Goal: Find specific page/section: Find specific page/section

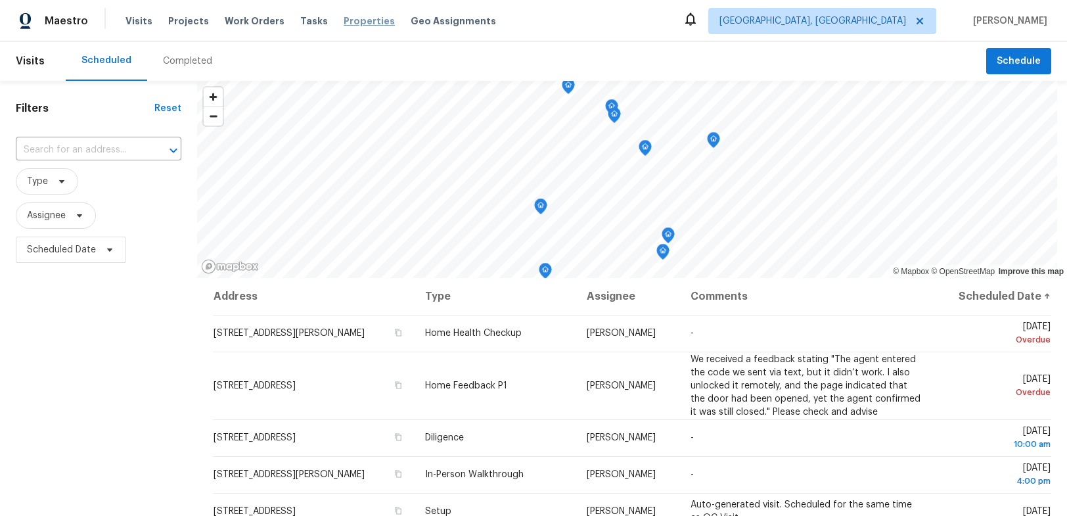
click at [350, 23] on span "Properties" at bounding box center [369, 20] width 51 height 13
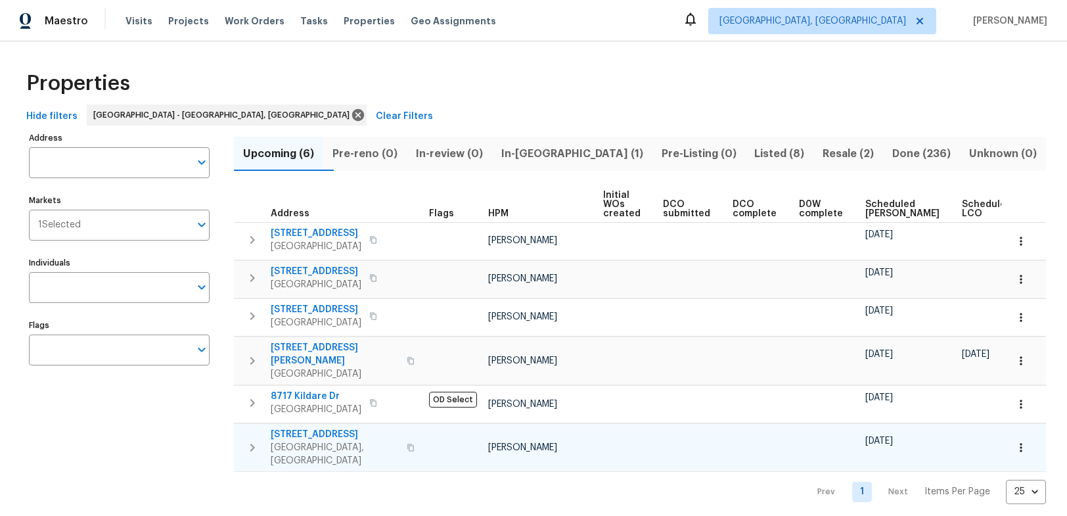
click at [371, 428] on span "[STREET_ADDRESS]" at bounding box center [335, 434] width 128 height 13
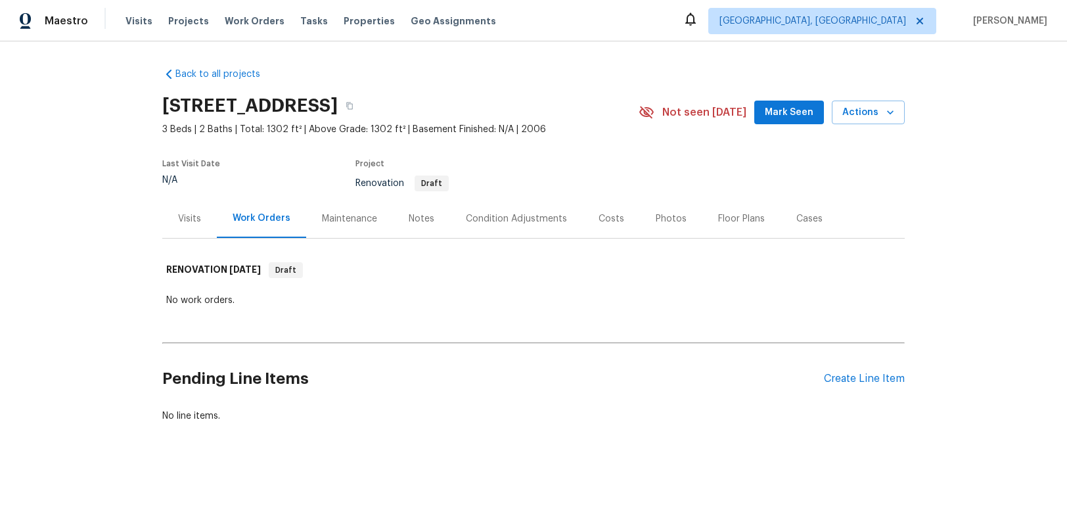
click at [622, 212] on div "Costs" at bounding box center [611, 218] width 57 height 39
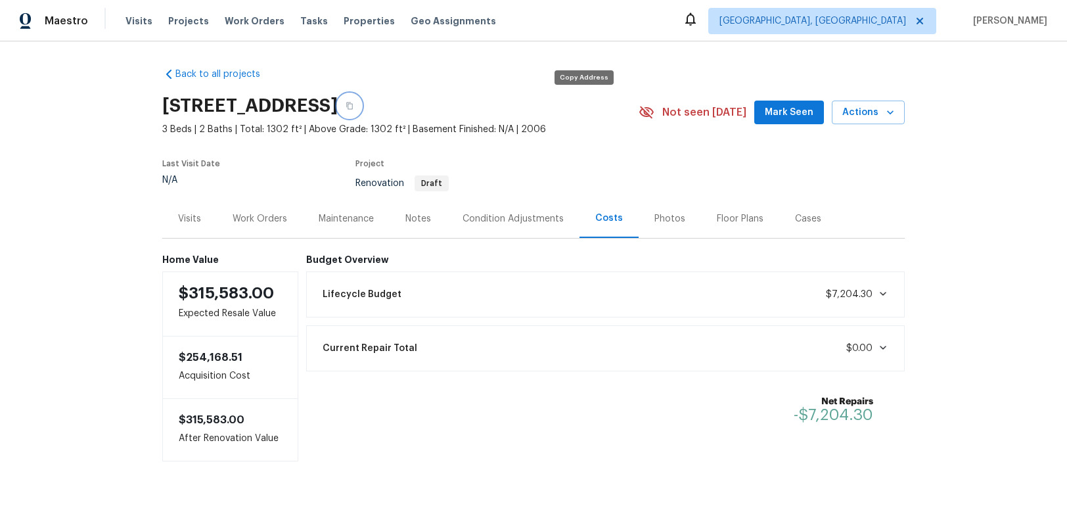
click at [353, 104] on icon "button" at bounding box center [350, 106] width 8 height 8
